Goal: Transaction & Acquisition: Purchase product/service

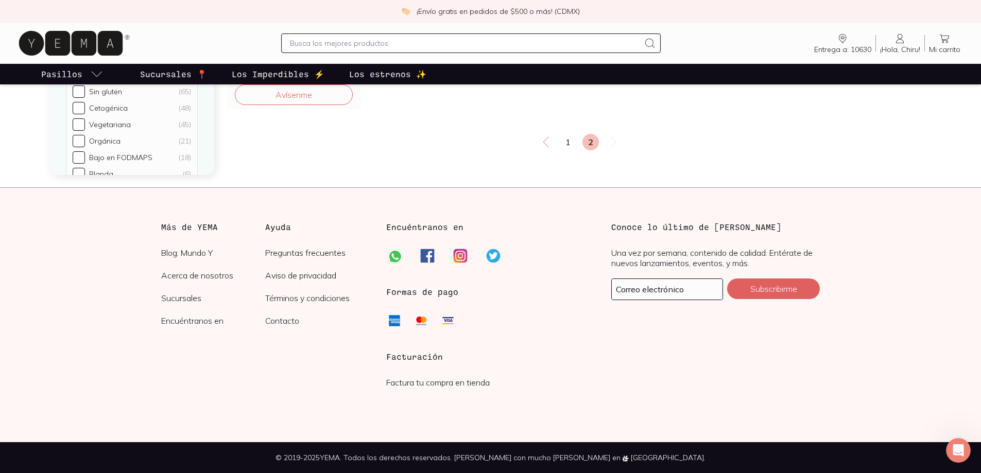
scroll to position [1753, 0]
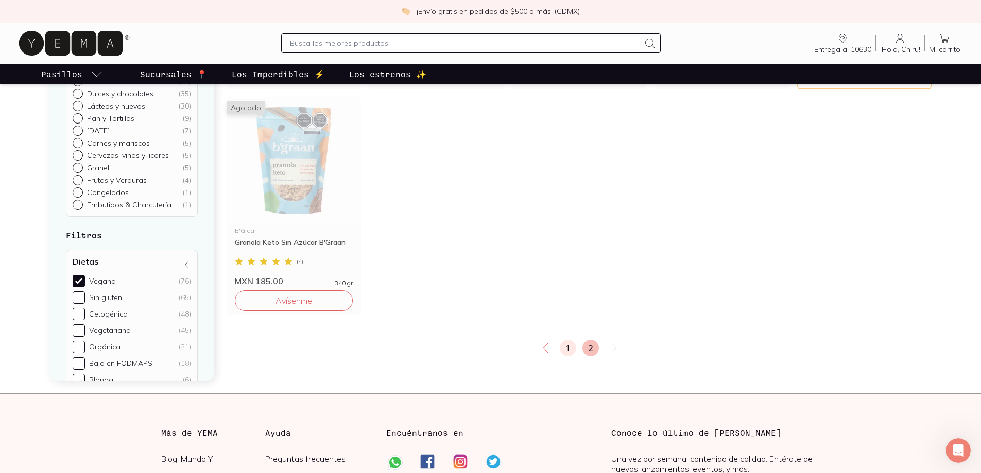
click at [567, 348] on link "1" at bounding box center [568, 348] width 16 height 16
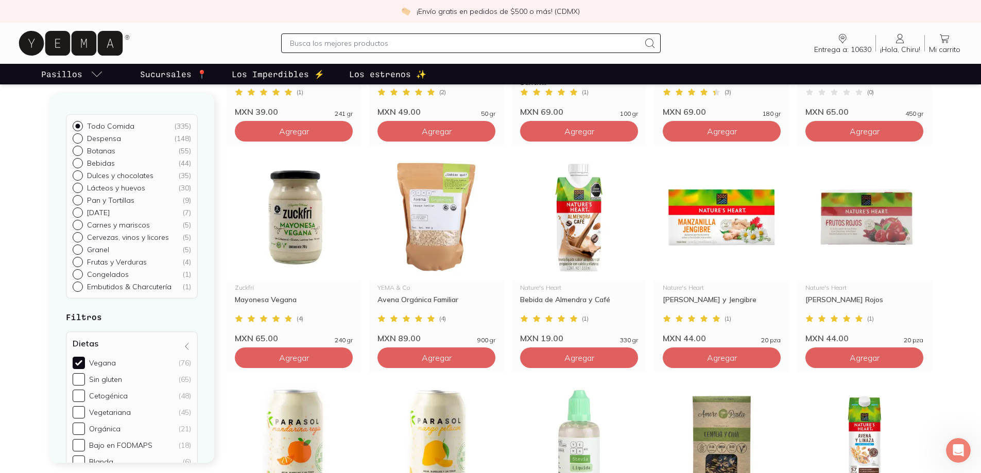
scroll to position [206, 0]
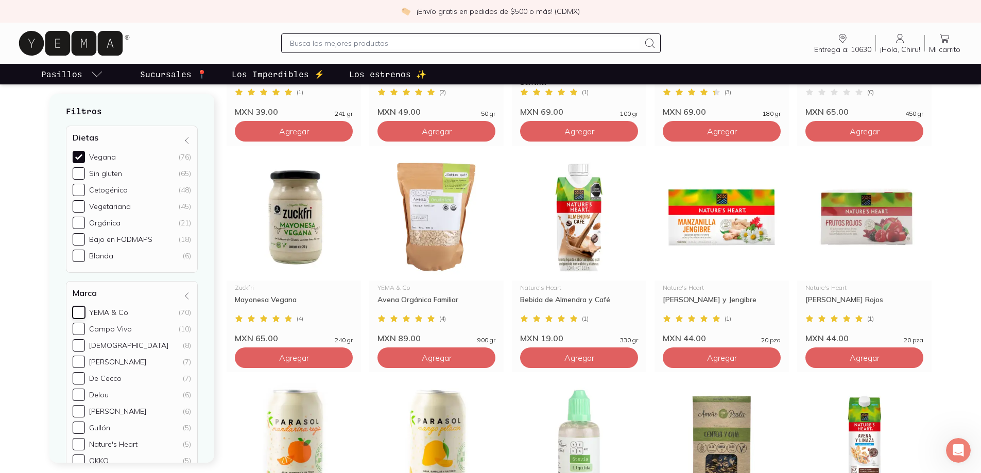
click at [79, 311] on input "YEMA & Co (70)" at bounding box center [79, 312] width 12 height 12
checkbox input "true"
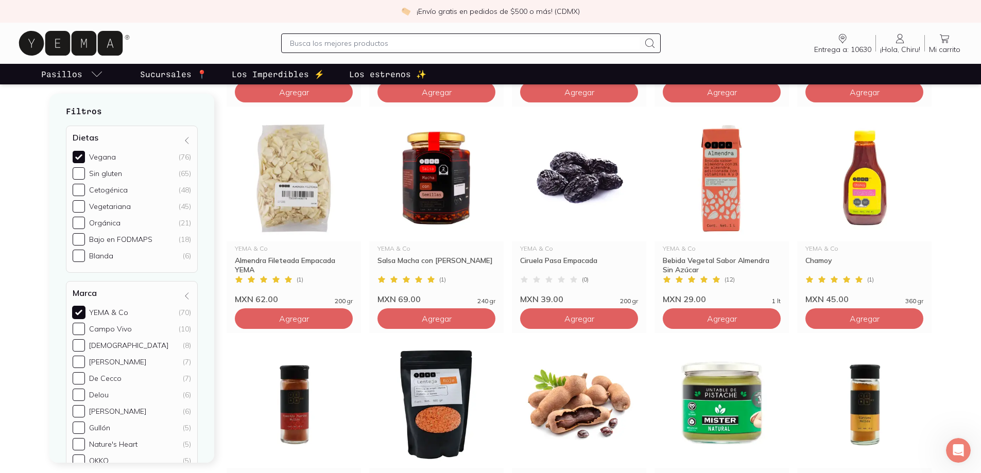
scroll to position [317, 0]
